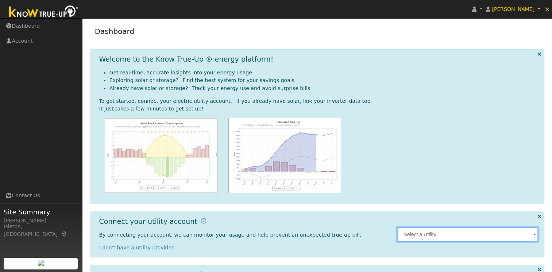
click at [307, 234] on input "text" at bounding box center [467, 234] width 141 height 15
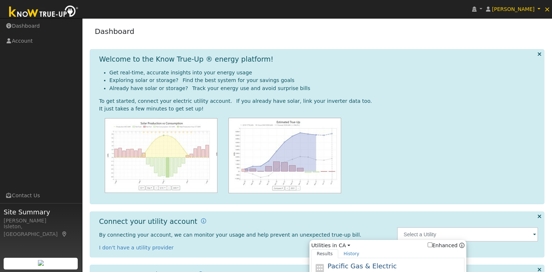
click at [307, 263] on span "Pacific Gas & Electric" at bounding box center [361, 266] width 69 height 8
type input "PG&E"
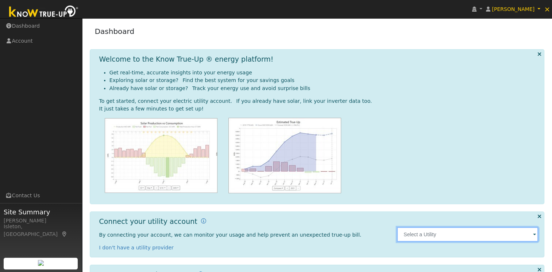
click at [412, 235] on input "text" at bounding box center [467, 234] width 141 height 15
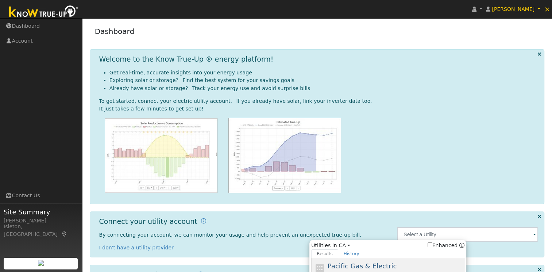
click at [364, 262] on span "Pacific Gas & Electric" at bounding box center [361, 266] width 69 height 8
type input "PG&E"
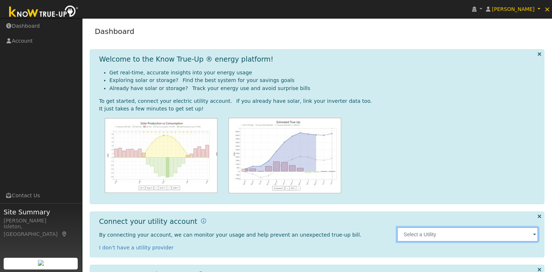
click at [412, 238] on input "text" at bounding box center [467, 234] width 141 height 15
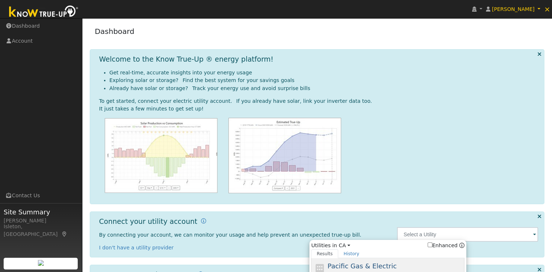
click at [349, 266] on span "Pacific Gas & Electric" at bounding box center [361, 266] width 69 height 8
type input "PG&E"
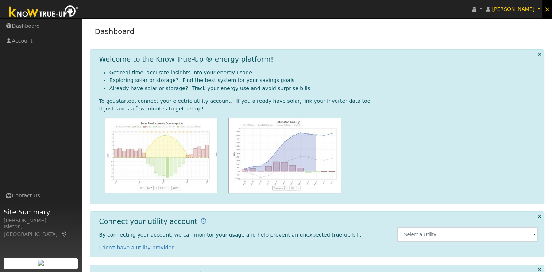
click at [547, 9] on span "×" at bounding box center [547, 9] width 6 height 9
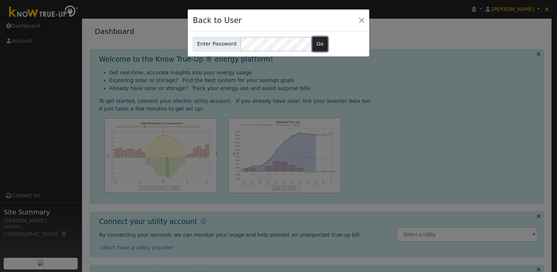
click at [318, 44] on button "Go" at bounding box center [320, 44] width 16 height 15
